Goal: Transaction & Acquisition: Book appointment/travel/reservation

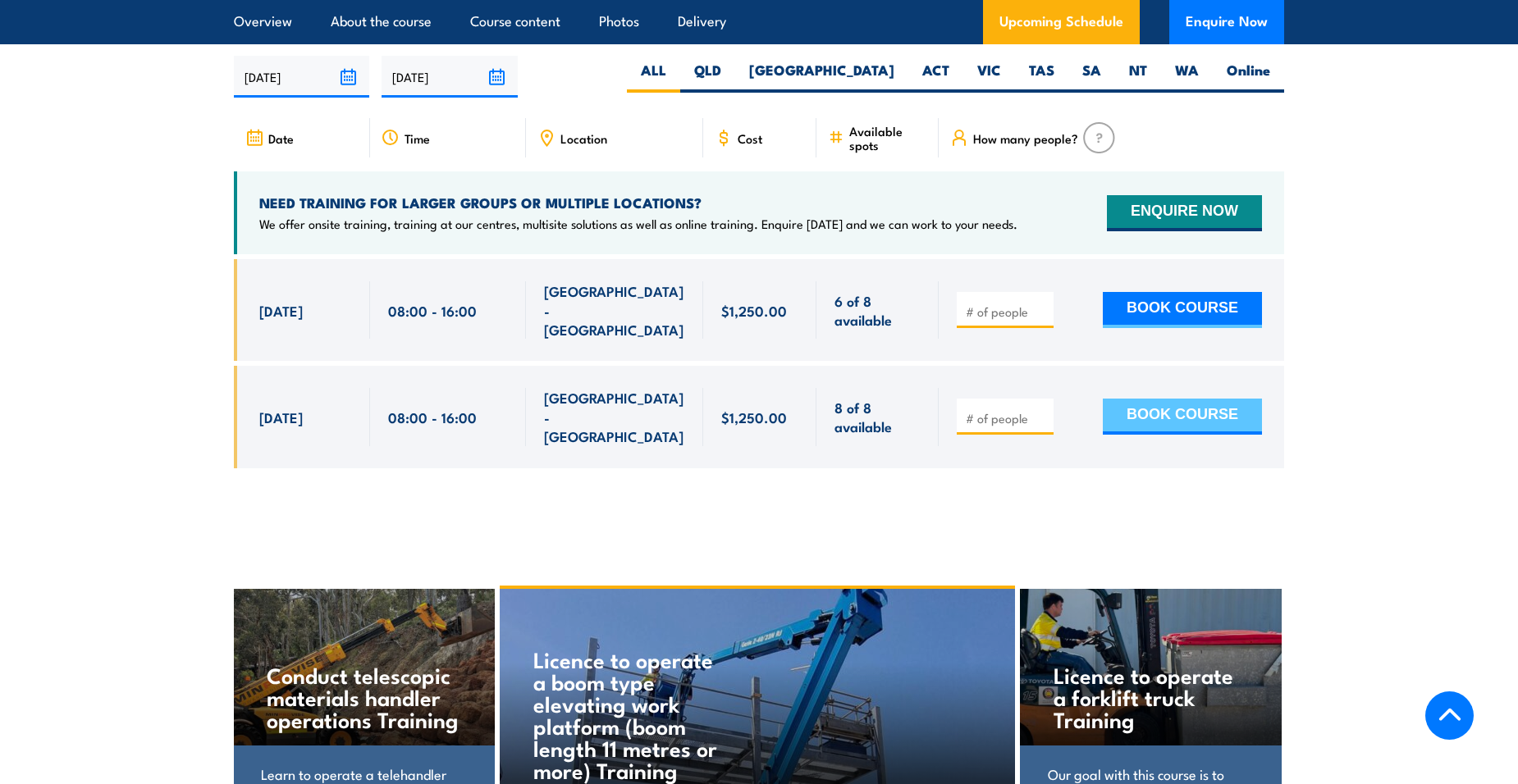
click at [1178, 399] on button "BOOK COURSE" at bounding box center [1182, 417] width 159 height 37
type input "1"
drag, startPoint x: 1190, startPoint y: 385, endPoint x: 1225, endPoint y: 417, distance: 47.4
click at [1191, 399] on button "BOOK COURSE" at bounding box center [1182, 417] width 159 height 37
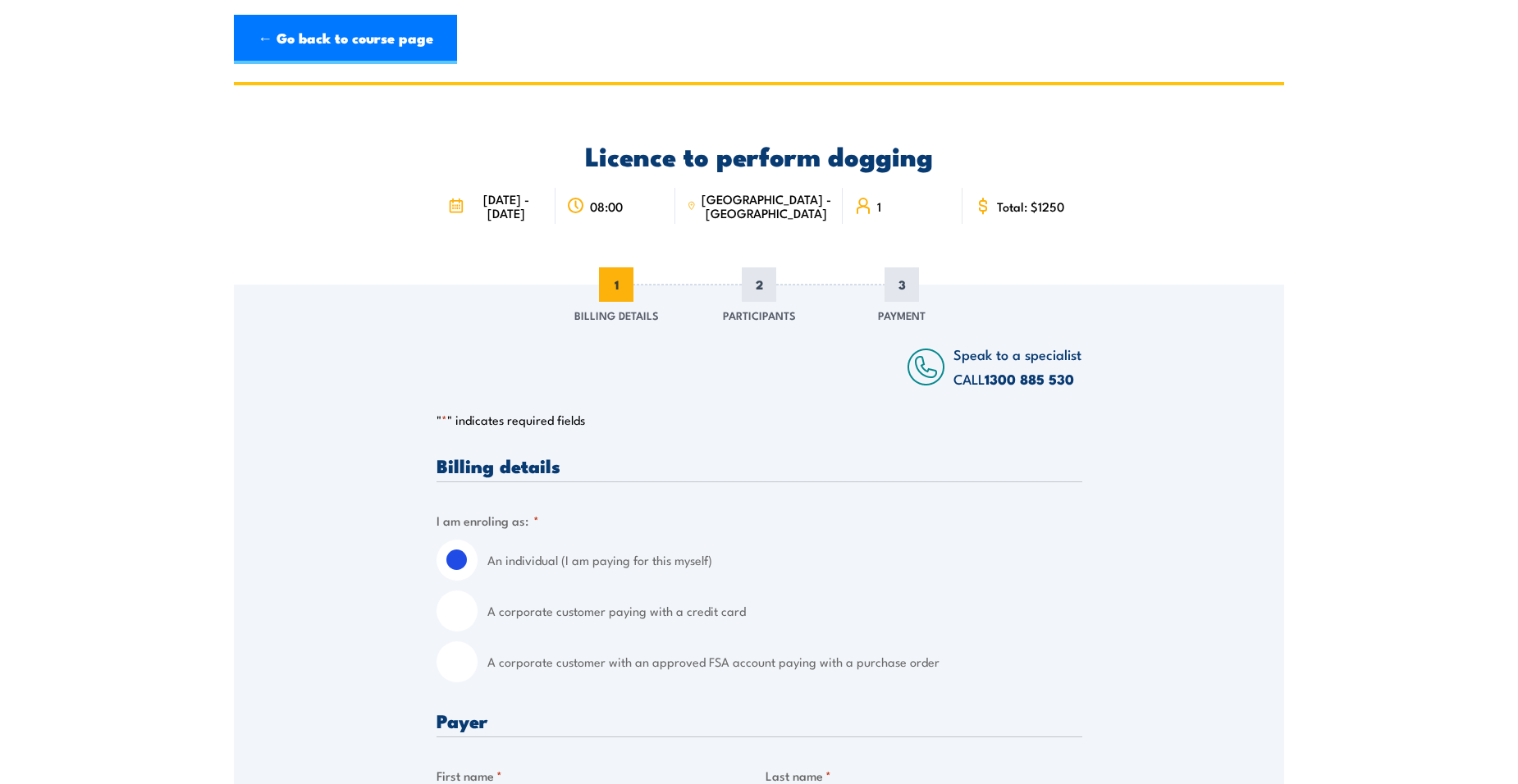
scroll to position [164, 0]
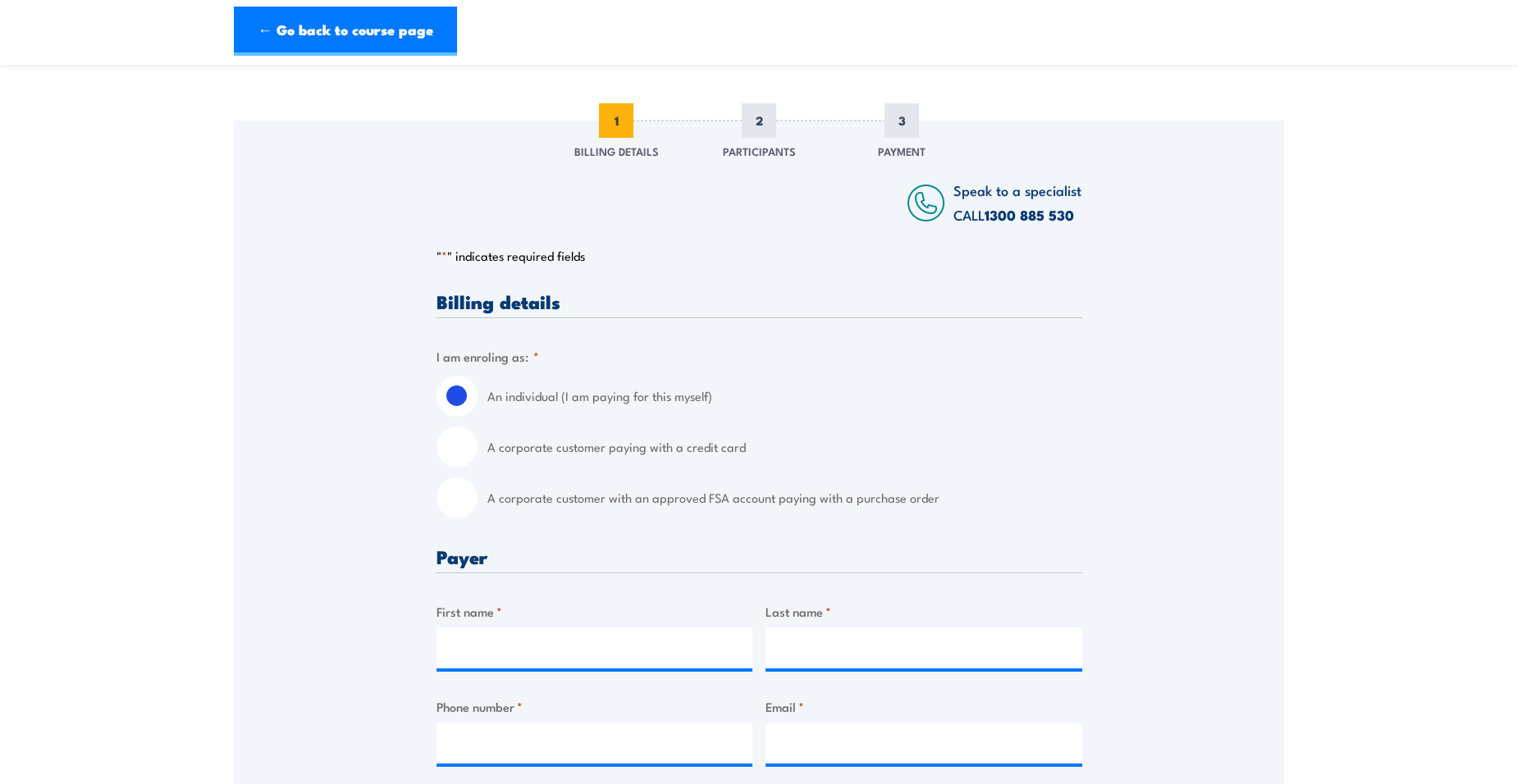
click at [461, 511] on input "A corporate customer with an approved FSA account paying with a purchase order" at bounding box center [457, 499] width 41 height 41
radio input "true"
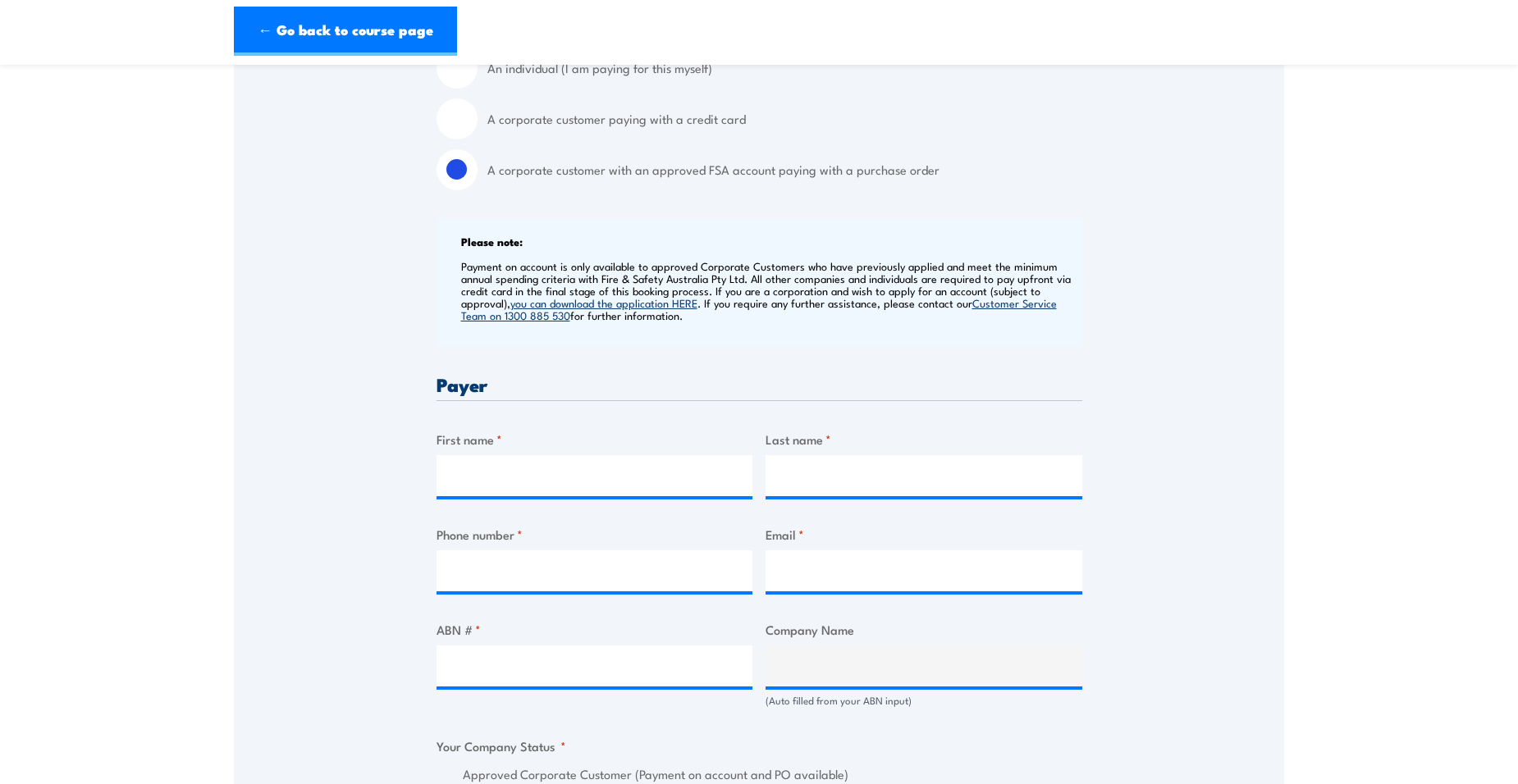
scroll to position [657, 0]
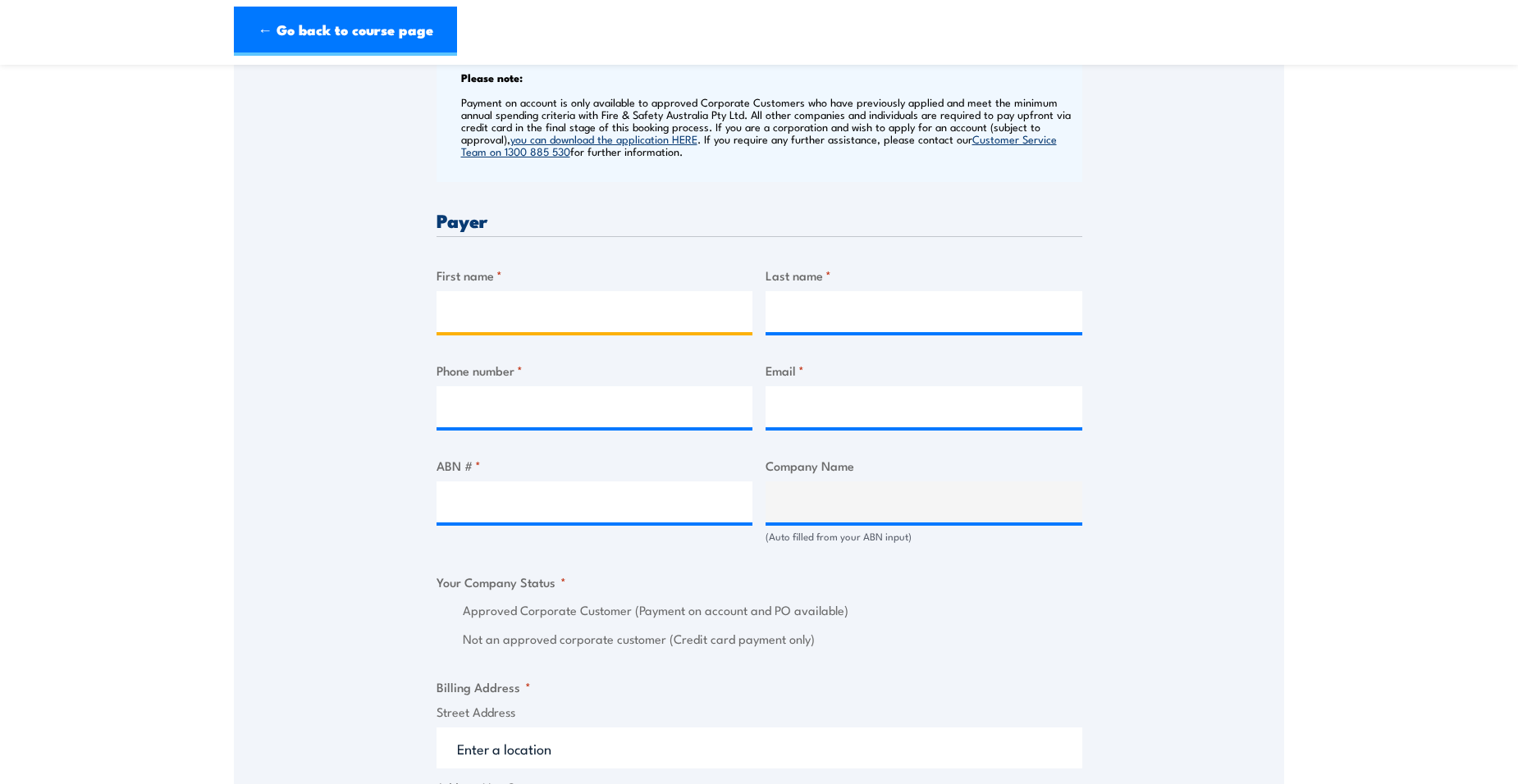
click at [634, 324] on input "First name *" at bounding box center [595, 312] width 317 height 41
click at [521, 620] on label "Approved Corporate Customer (Payment on account and PO available)" at bounding box center [772, 610] width 619 height 19
drag, startPoint x: 521, startPoint y: 632, endPoint x: 474, endPoint y: 623, distance: 47.9
click at [474, 620] on label "Approved Corporate Customer (Payment on account and PO available)" at bounding box center [772, 610] width 619 height 19
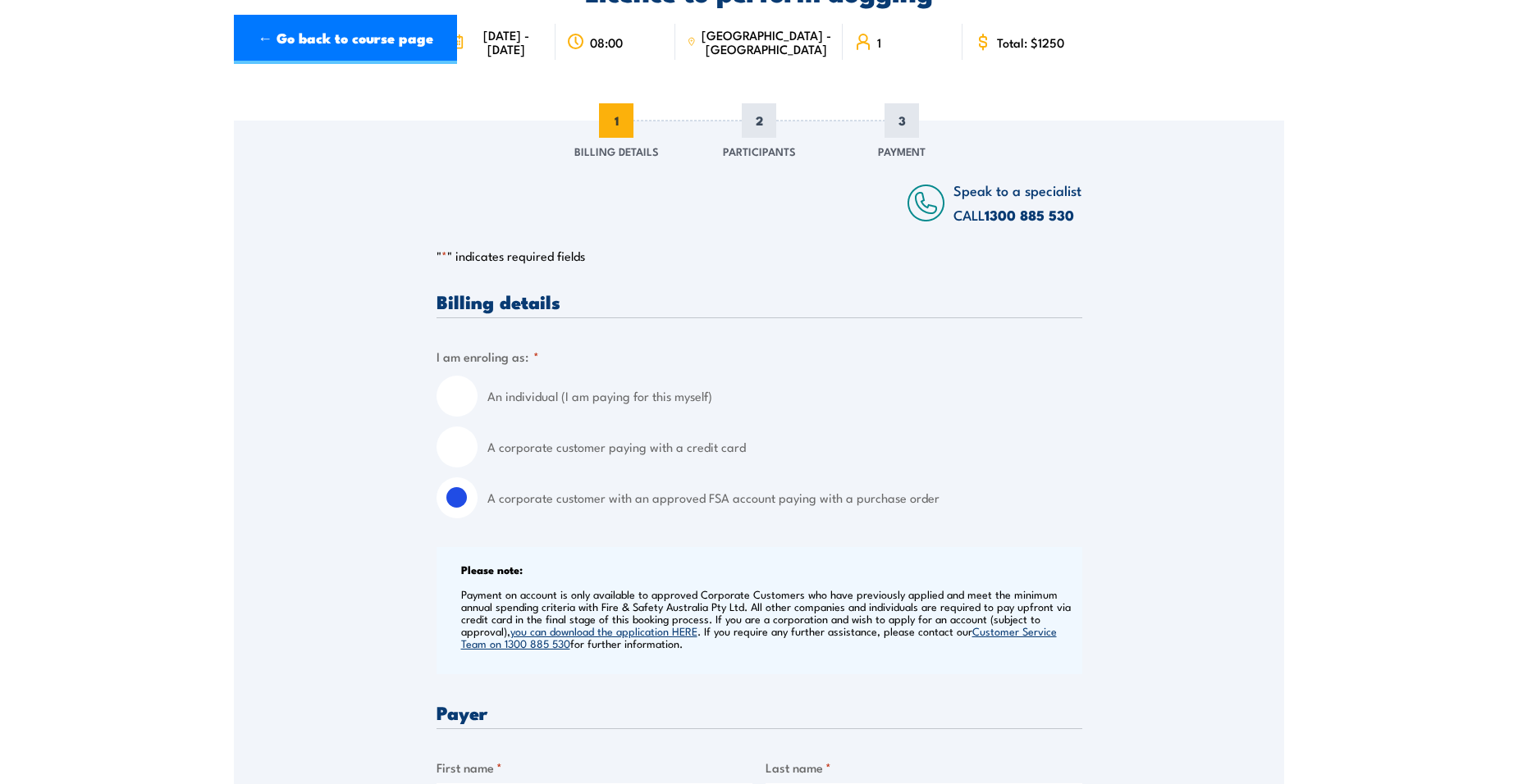
scroll to position [0, 0]
